Goal: Download file/media

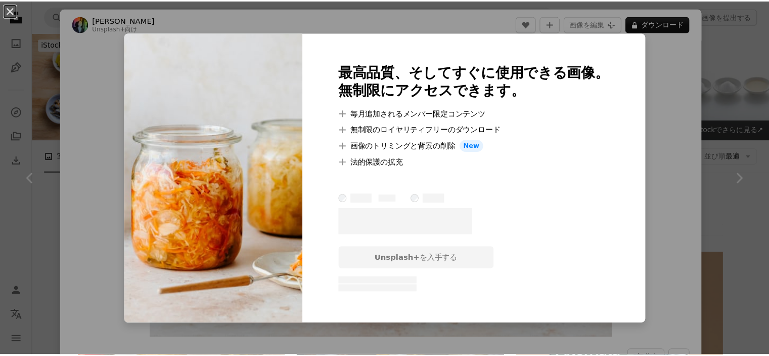
scroll to position [455, 0]
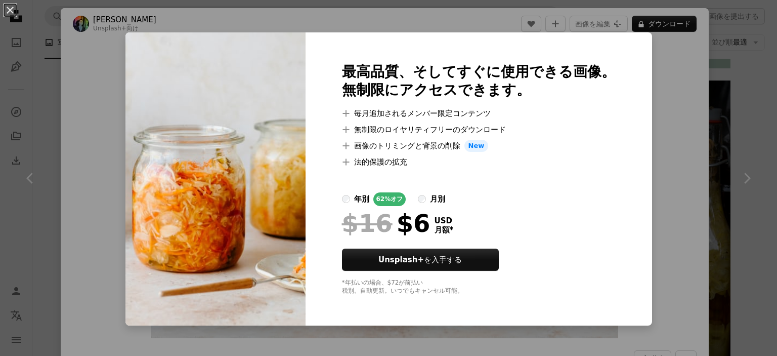
click at [13, 10] on button "An X shape" at bounding box center [10, 10] width 12 height 12
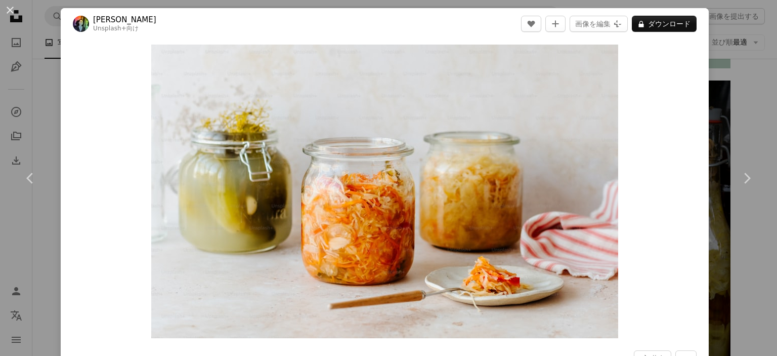
click at [10, 8] on button "An X shape" at bounding box center [10, 10] width 12 height 12
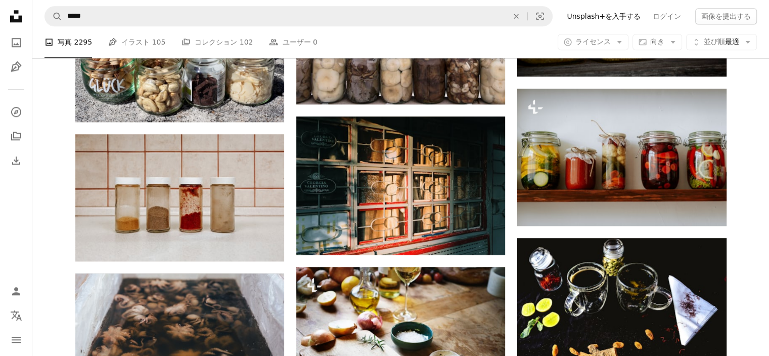
scroll to position [911, 0]
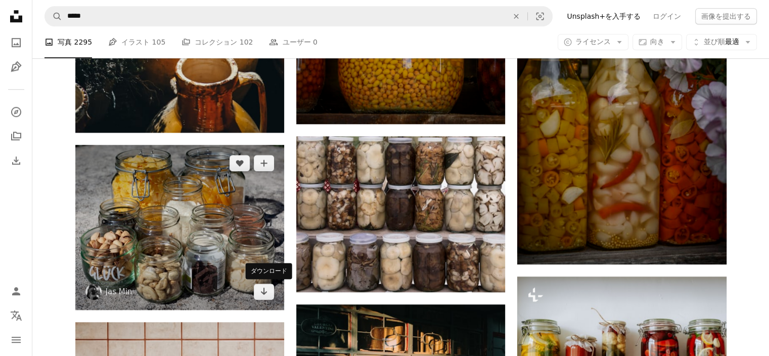
click at [264, 297] on link "Arrow pointing down" at bounding box center [264, 291] width 20 height 16
